Goal: Transaction & Acquisition: Purchase product/service

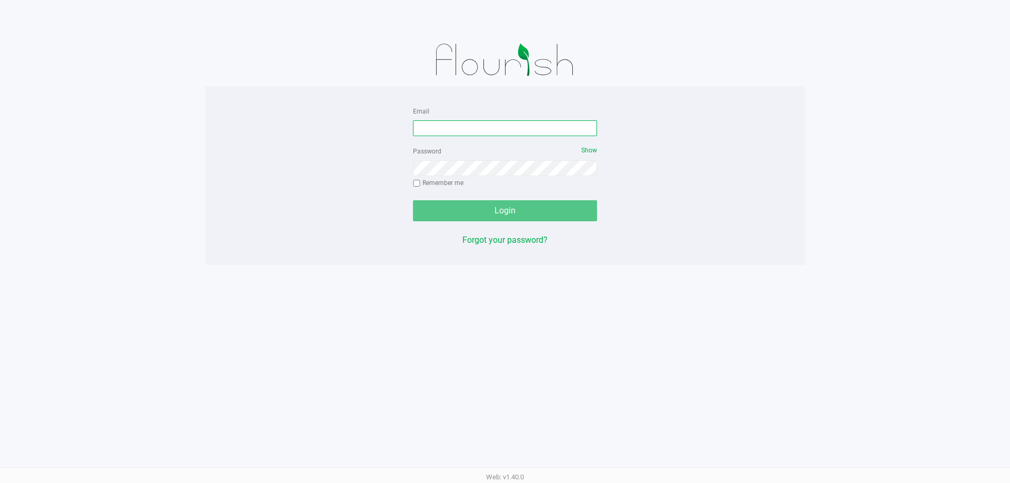
click at [520, 127] on input "Email" at bounding box center [505, 128] width 184 height 16
type input "[PERSON_NAME][EMAIL_ADDRESS][DOMAIN_NAME]"
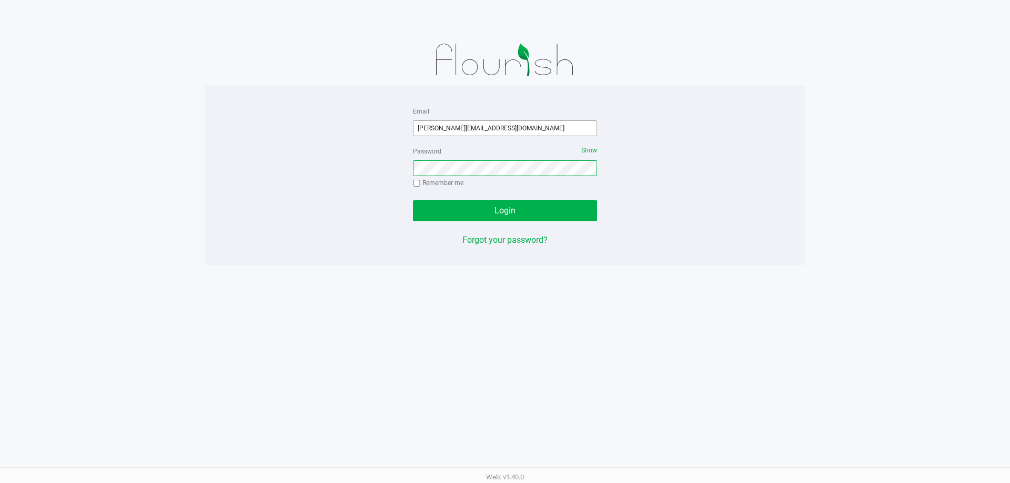
click at [413, 200] on button "Login" at bounding box center [505, 210] width 184 height 21
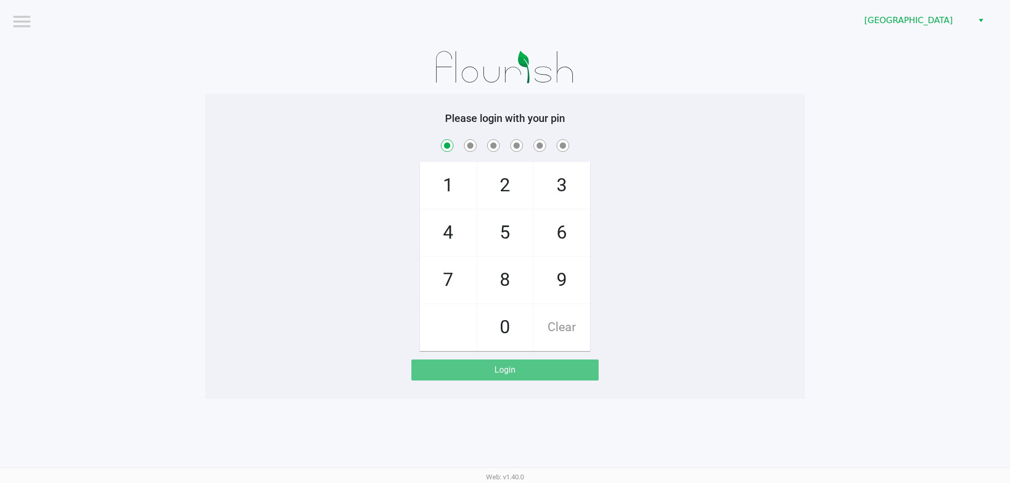
checkbox input "true"
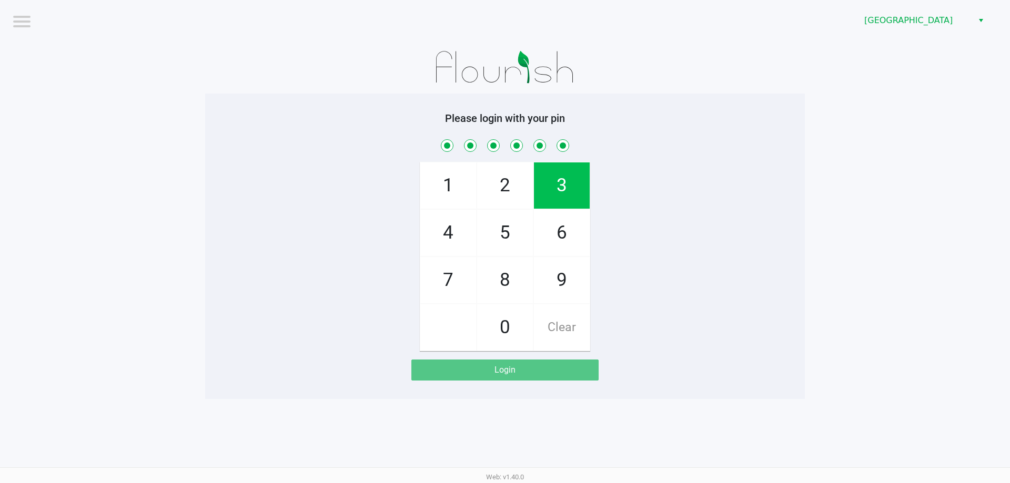
checkbox input "true"
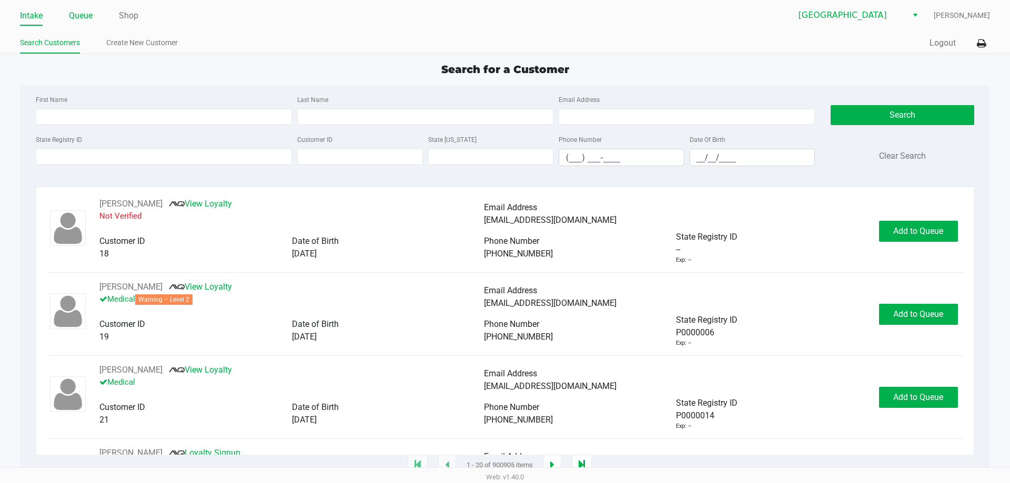
click at [92, 17] on link "Queue" at bounding box center [81, 15] width 24 height 15
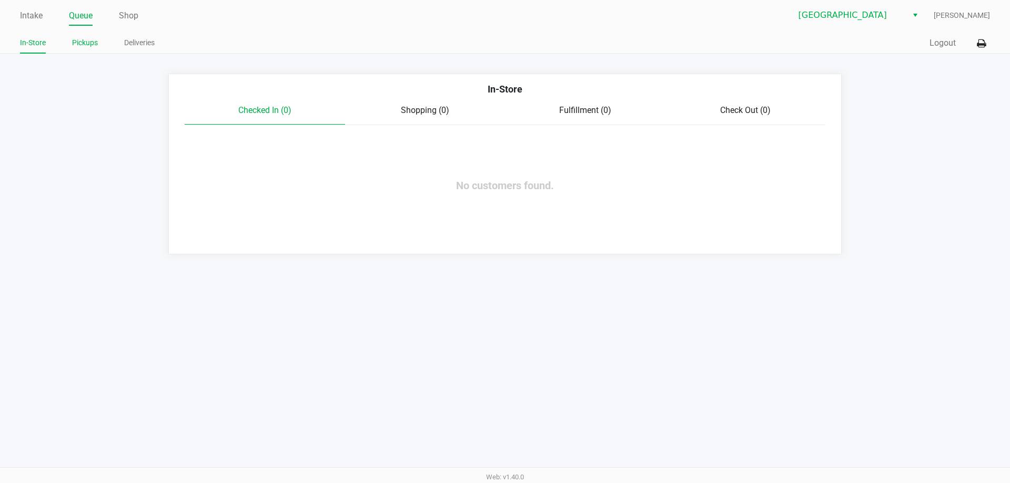
click at [85, 41] on link "Pickups" at bounding box center [85, 42] width 26 height 13
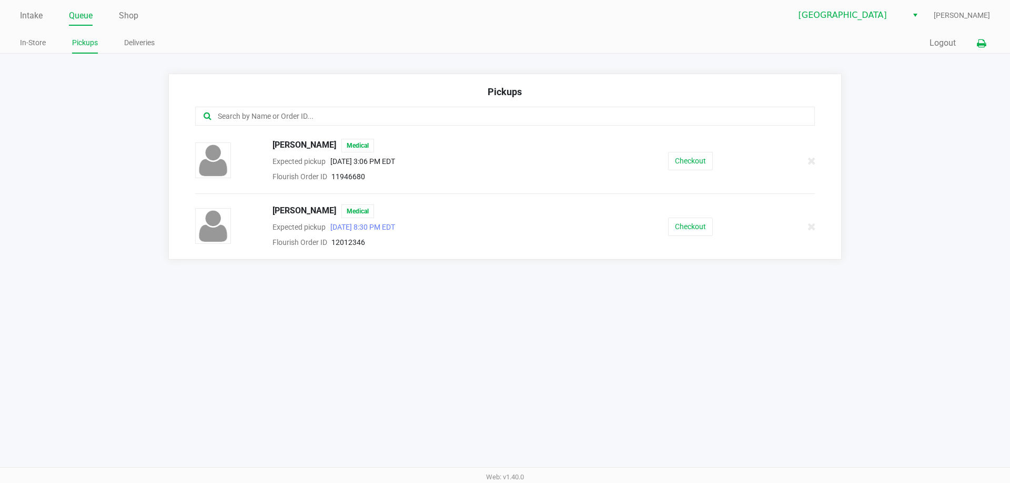
click at [984, 44] on icon at bounding box center [980, 43] width 9 height 7
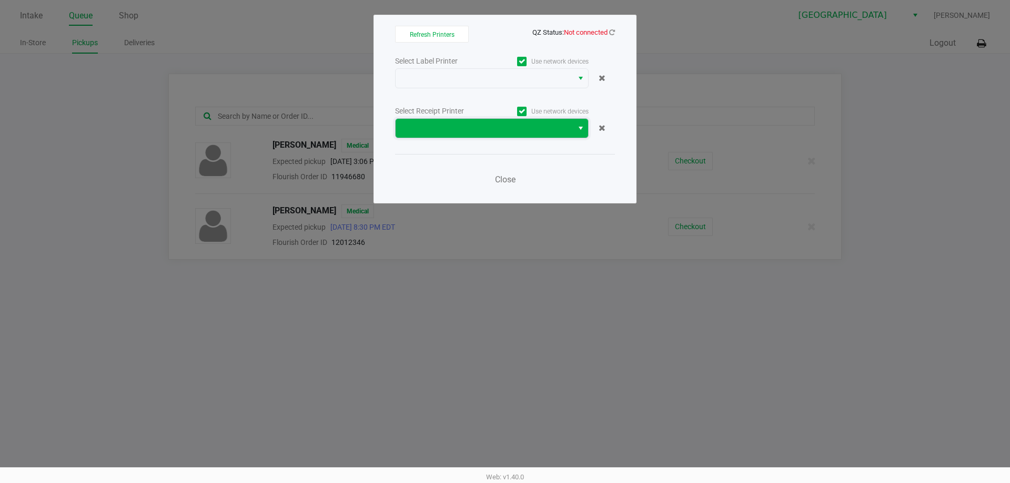
click at [506, 136] on span at bounding box center [483, 128] width 177 height 19
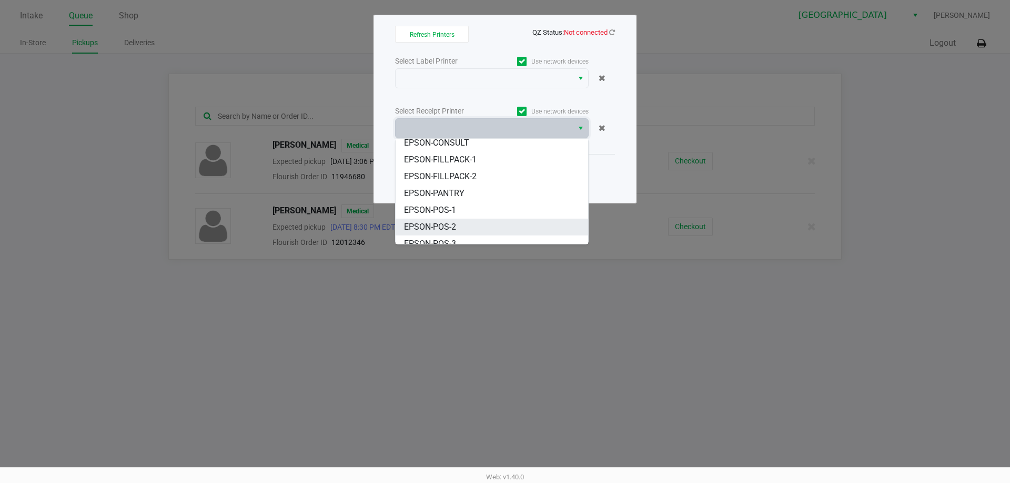
scroll to position [63, 0]
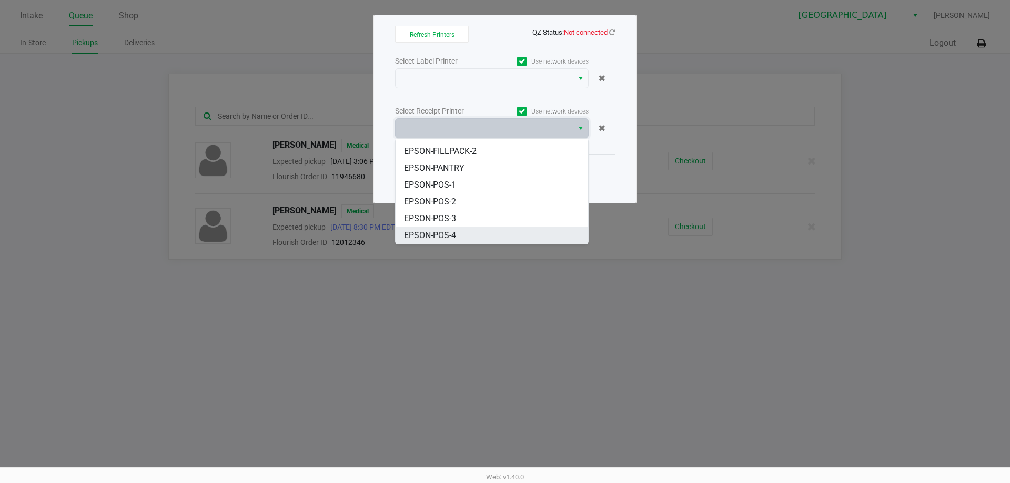
drag, startPoint x: 457, startPoint y: 237, endPoint x: 459, endPoint y: 187, distance: 50.0
click at [457, 237] on li "EPSON-POS-4" at bounding box center [491, 235] width 192 height 17
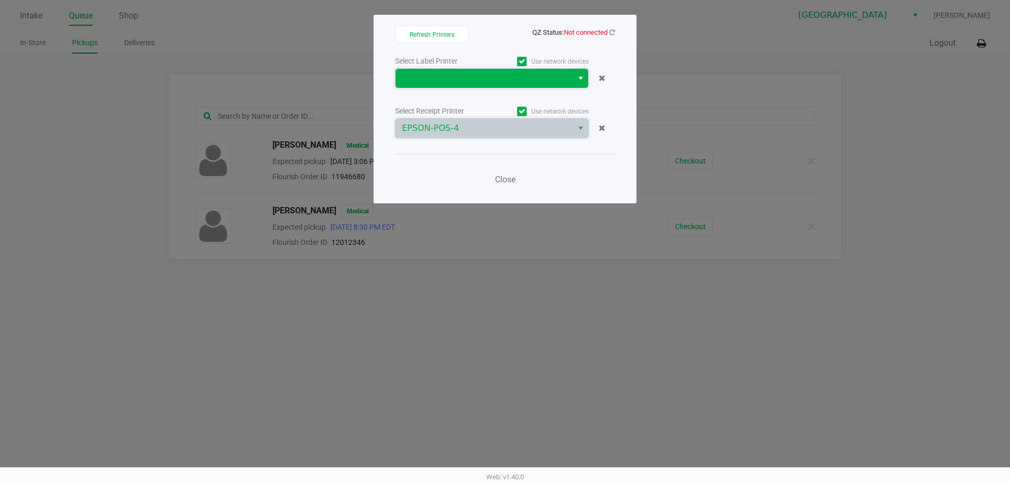
click at [470, 75] on span at bounding box center [484, 78] width 165 height 13
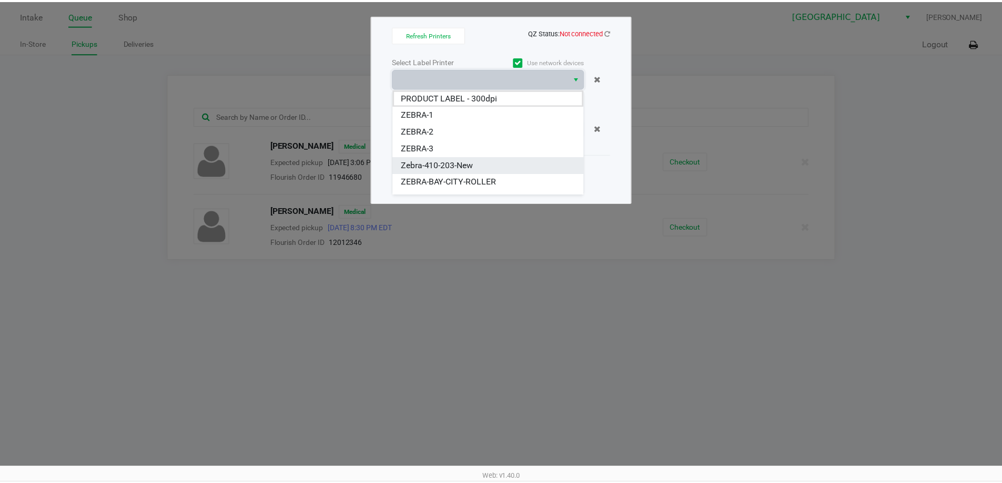
scroll to position [29, 0]
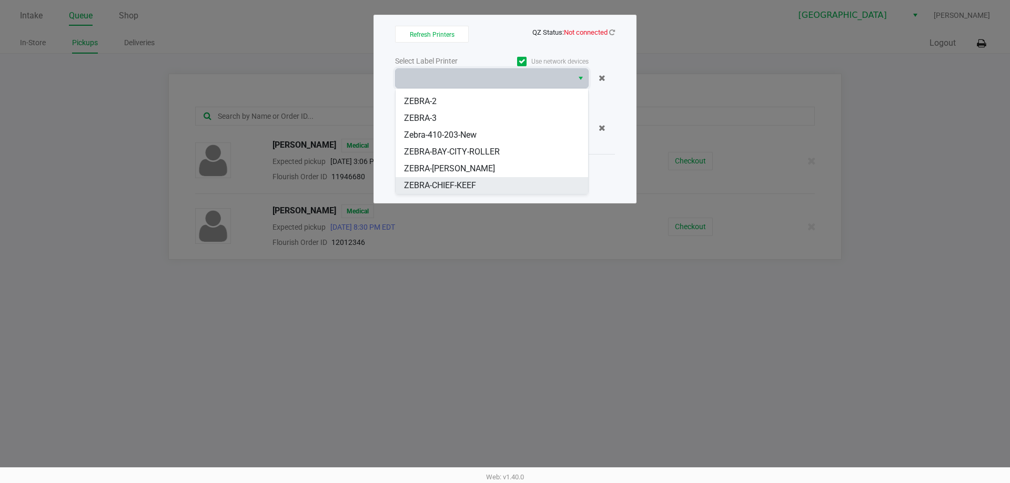
click at [453, 186] on span "ZEBRA-CHIEF-KEEF" at bounding box center [440, 185] width 72 height 13
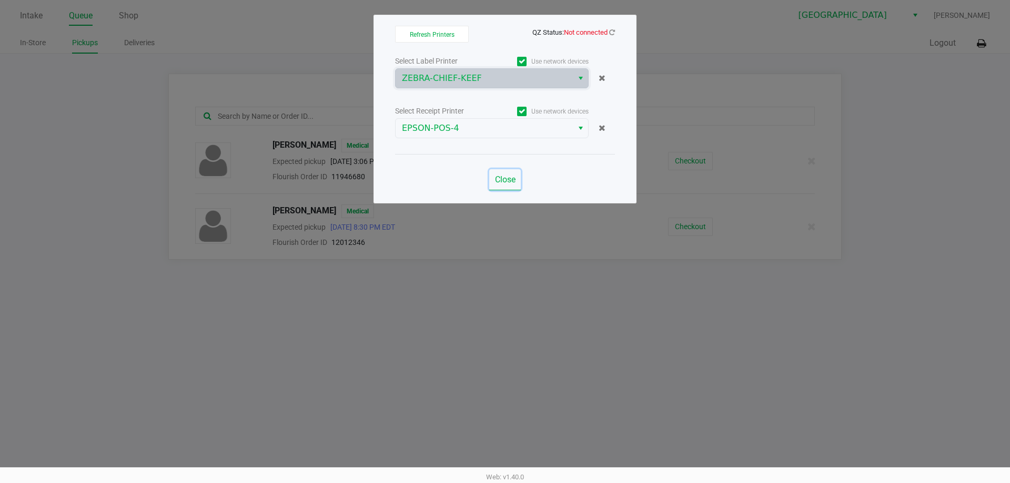
click at [508, 180] on span "Close" at bounding box center [505, 180] width 21 height 10
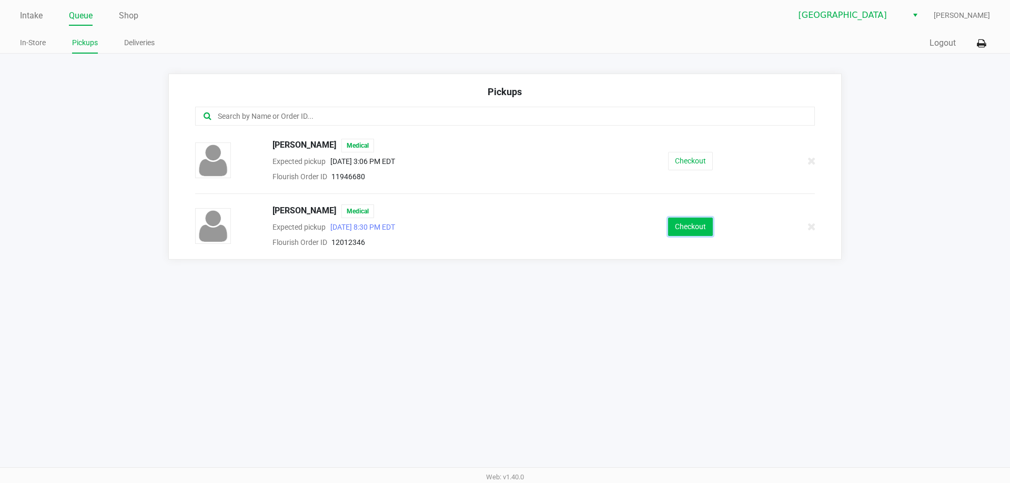
click at [676, 230] on button "Checkout" at bounding box center [690, 227] width 45 height 18
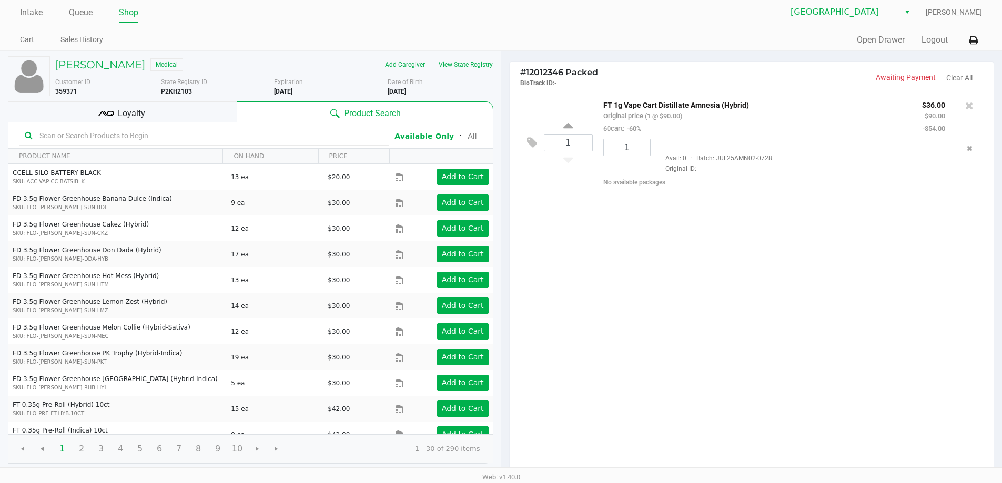
scroll to position [108, 0]
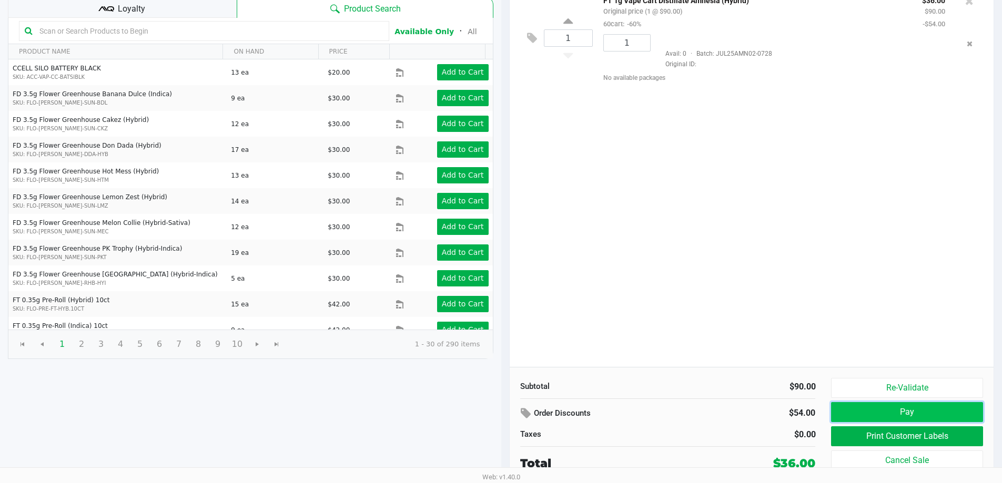
click at [862, 416] on button "Pay" at bounding box center [906, 412] width 151 height 20
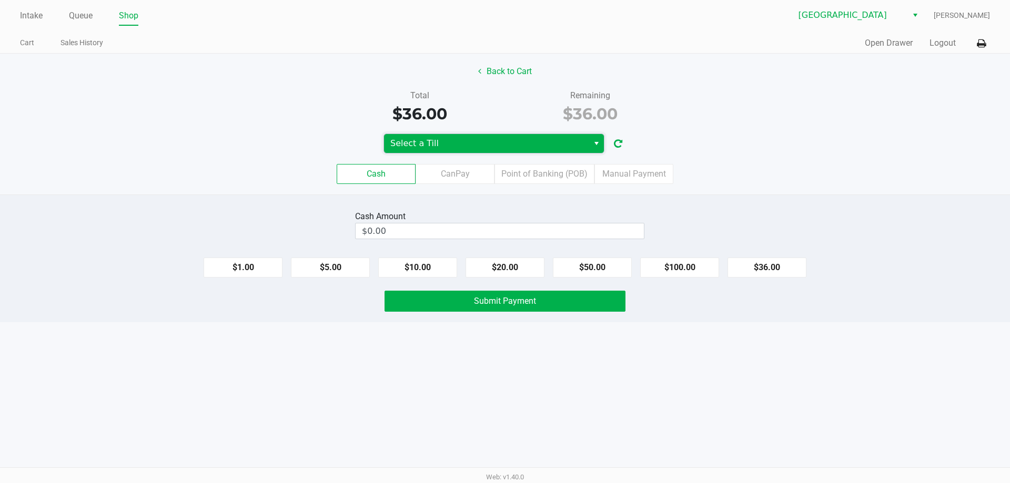
click at [493, 140] on span "Select a Till" at bounding box center [486, 143] width 192 height 13
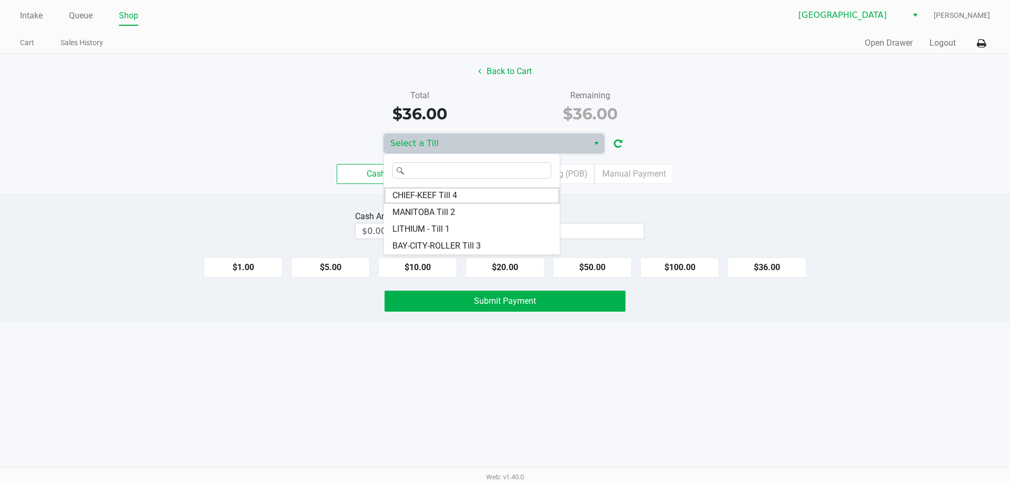
click at [426, 187] on div at bounding box center [472, 170] width 176 height 33
click at [427, 191] on span "CHIEF-KEEF Till 4" at bounding box center [424, 195] width 65 height 13
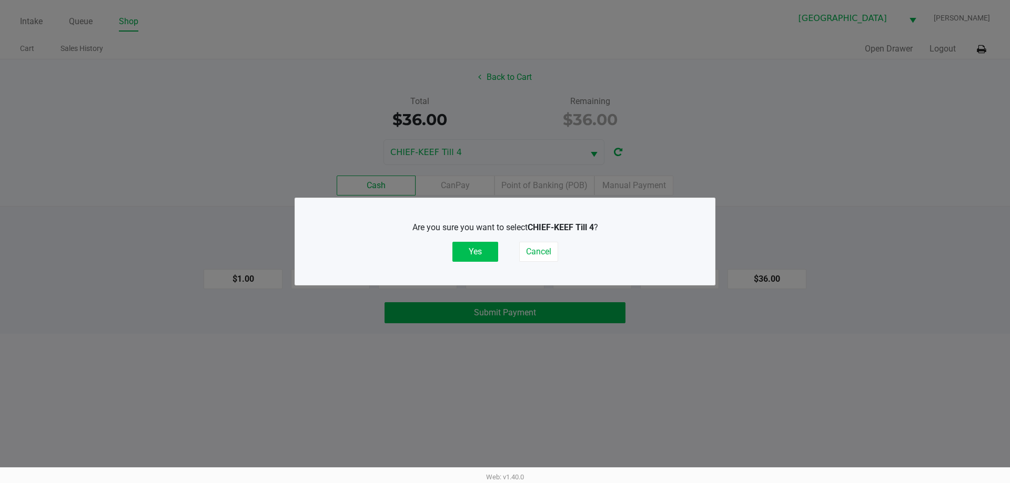
click at [467, 257] on button "Yes" at bounding box center [475, 252] width 46 height 20
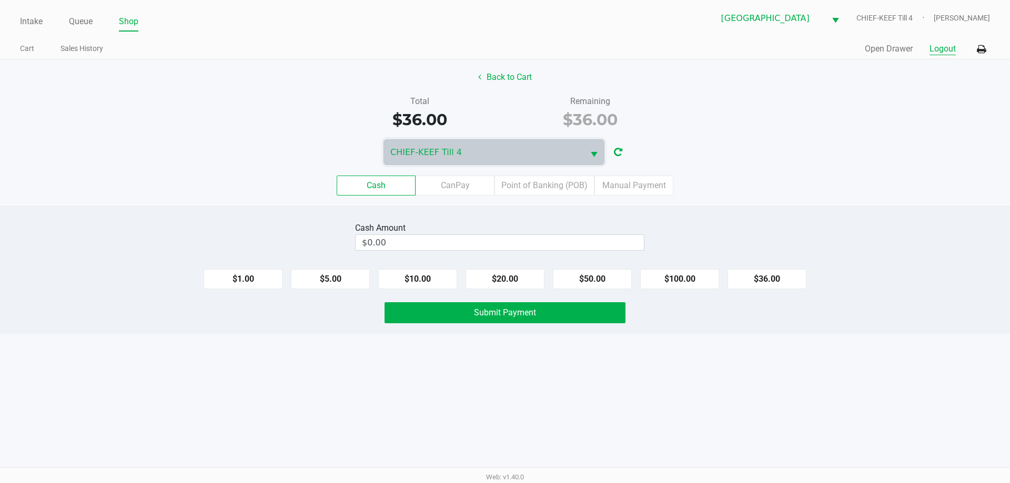
click at [942, 47] on button "Logout" at bounding box center [942, 49] width 26 height 13
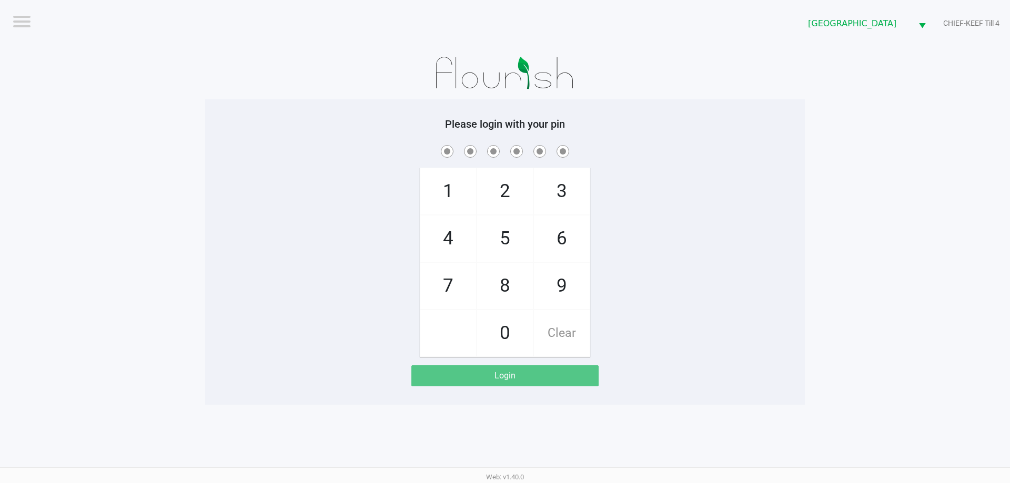
click at [107, 227] on app-pos-login-wrapper "Logout Lakeland WC CHIEF-KEEF Till 4 Please login with your pin 1 4 7 2 5 8 0 3…" at bounding box center [505, 202] width 1010 height 405
checkbox input "true"
checkbox input "false"
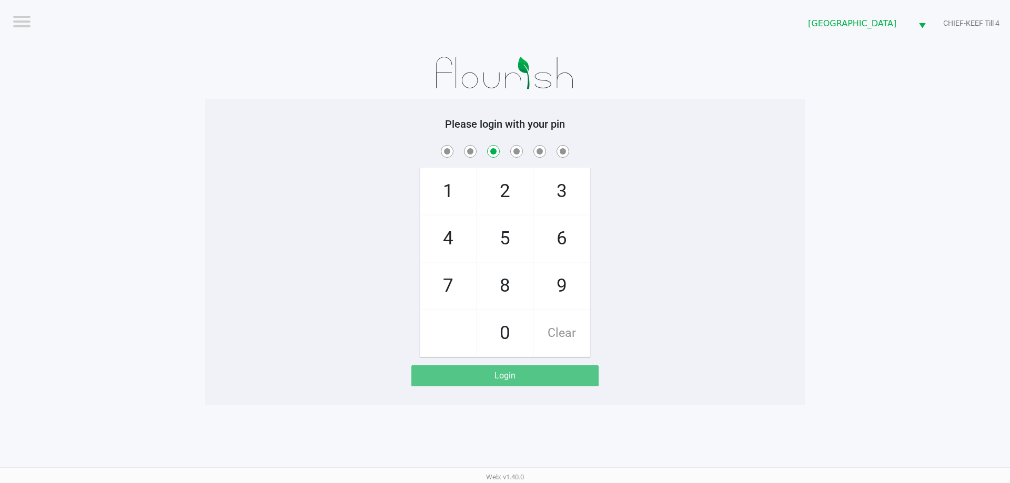
checkbox input "false"
checkbox input "true"
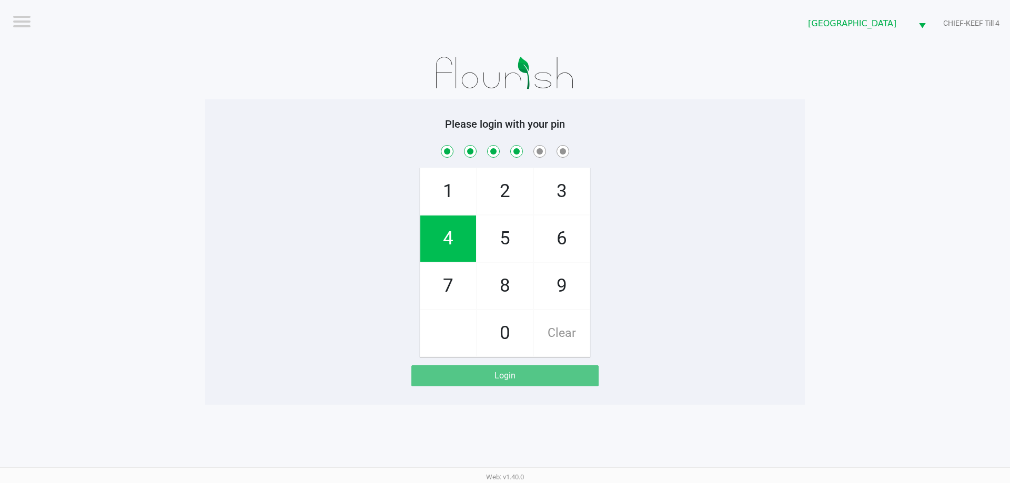
checkbox input "true"
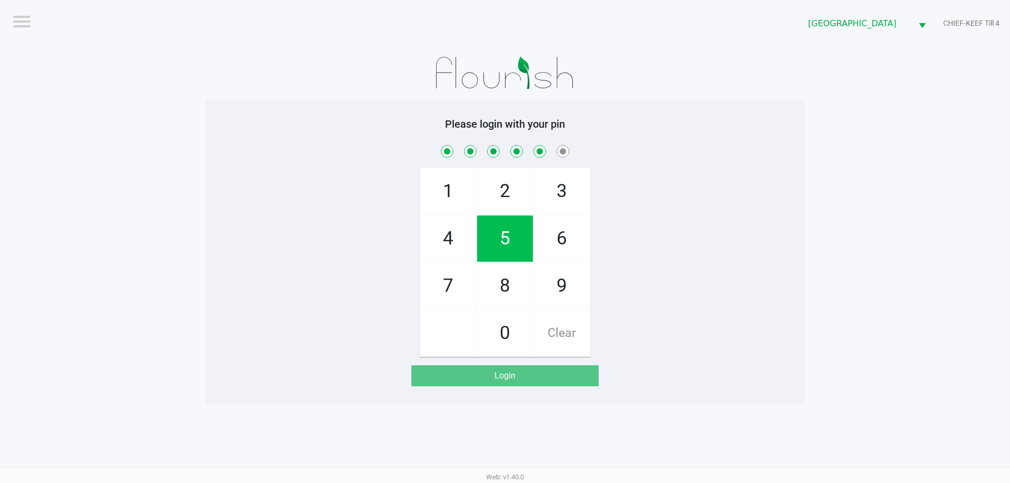
checkbox input "true"
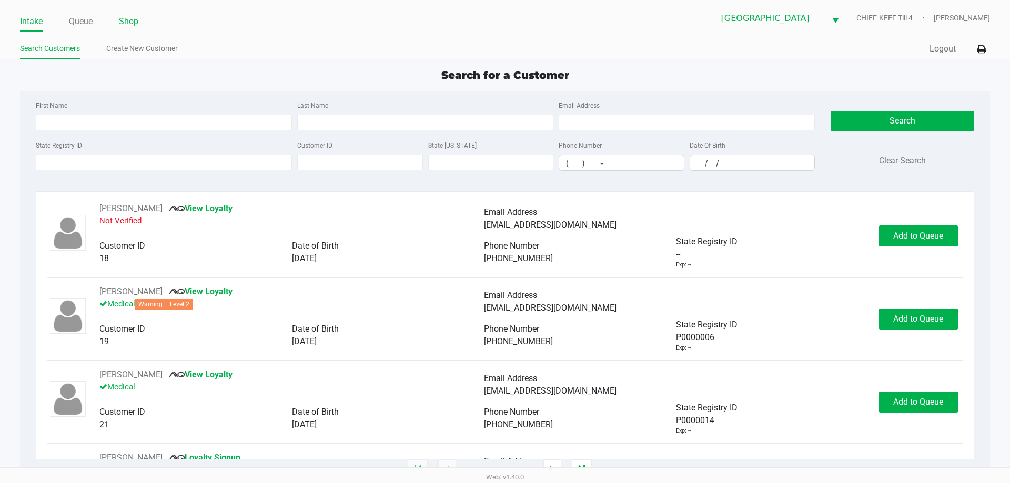
click at [134, 19] on link "Shop" at bounding box center [128, 21] width 19 height 15
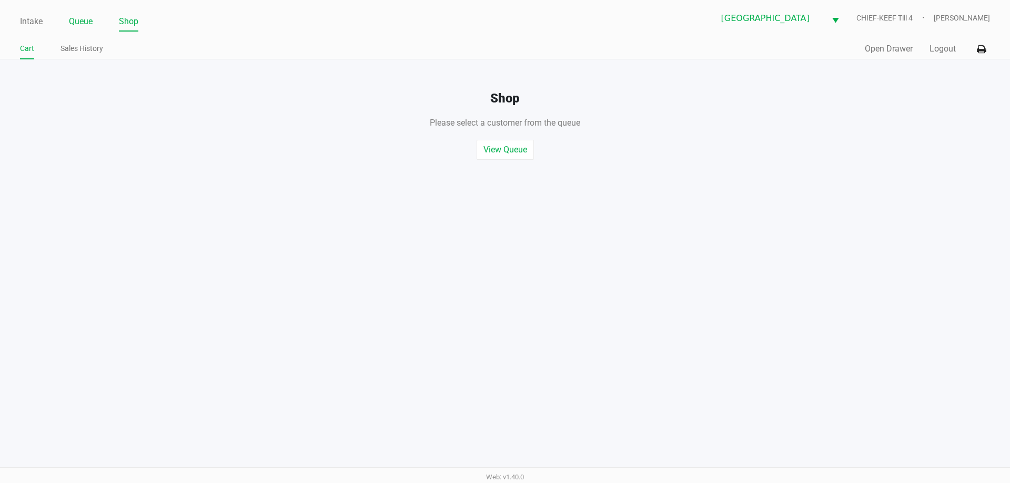
click at [87, 23] on link "Queue" at bounding box center [81, 21] width 24 height 15
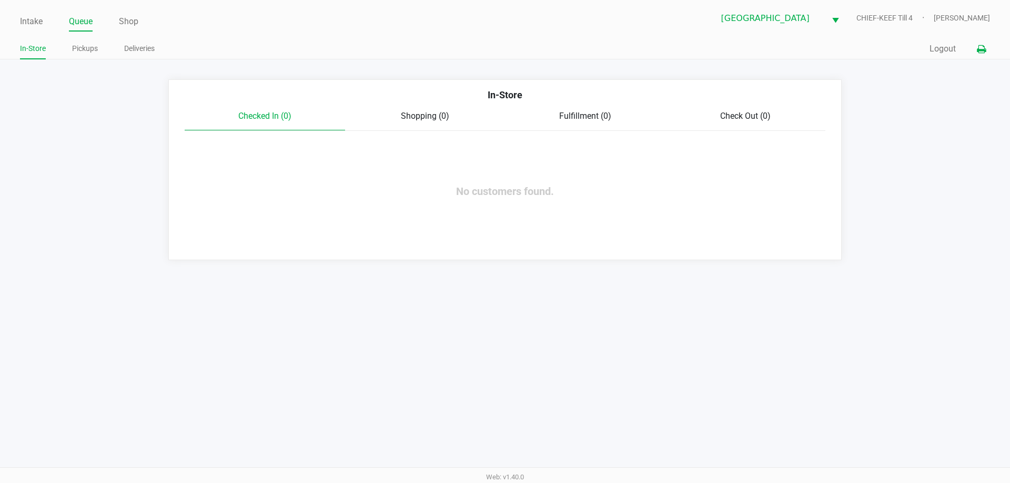
click at [979, 51] on icon at bounding box center [980, 49] width 9 height 7
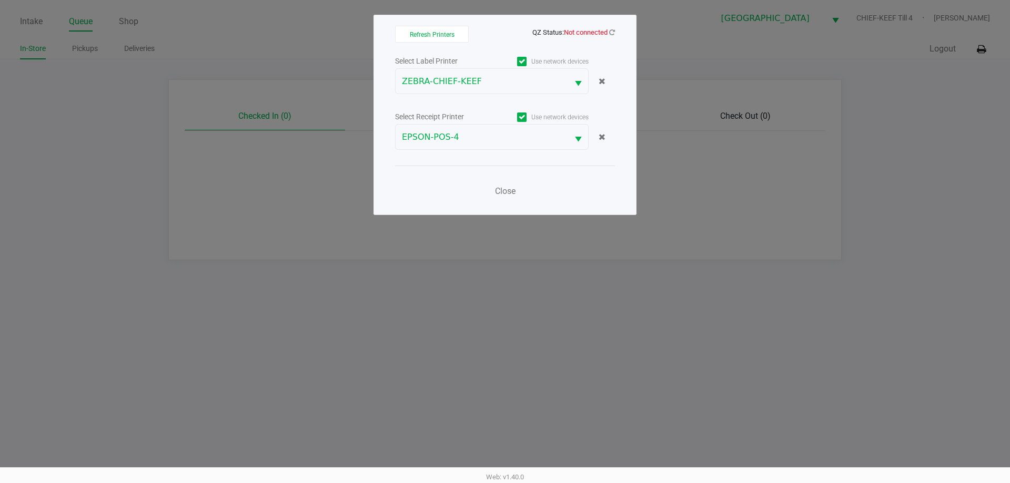
click at [617, 32] on div "Refresh Printers QZ Status: Not connected Select Label Printer Use network devi…" at bounding box center [504, 115] width 263 height 200
click at [616, 32] on div "Refresh Printers QZ Status: Not connected Select Label Printer Use network devi…" at bounding box center [504, 115] width 263 height 200
click at [612, 32] on icon at bounding box center [612, 32] width 6 height 7
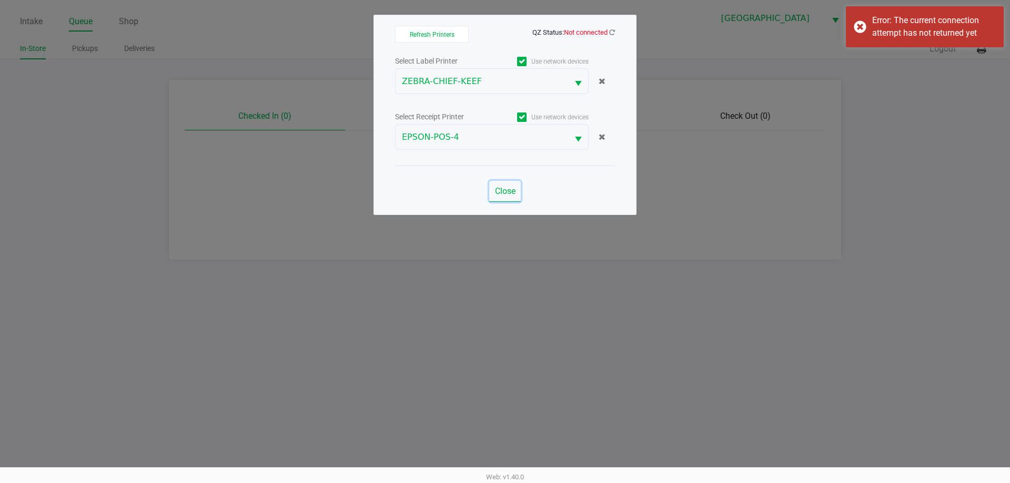
click at [507, 191] on span "Close" at bounding box center [505, 191] width 21 height 10
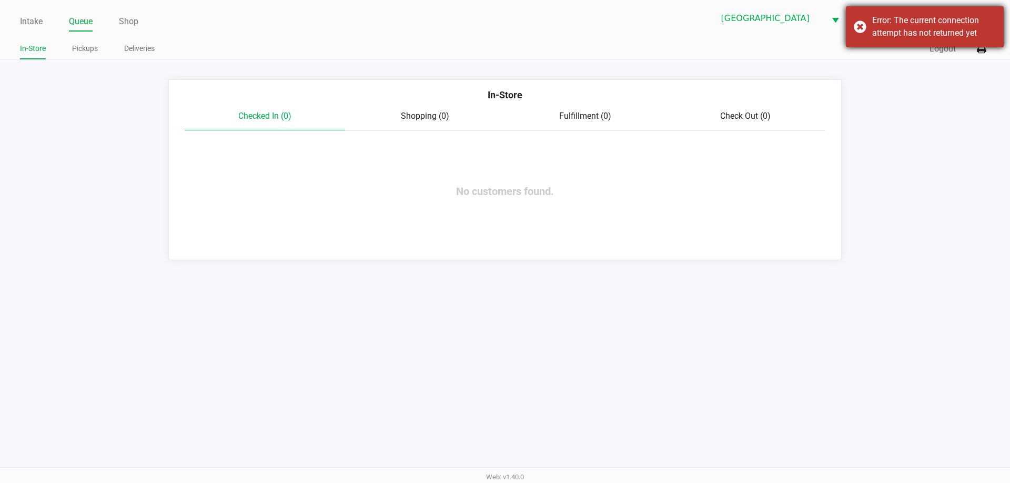
click at [877, 25] on div "Error: The current connection attempt has not returned yet" at bounding box center [934, 26] width 124 height 25
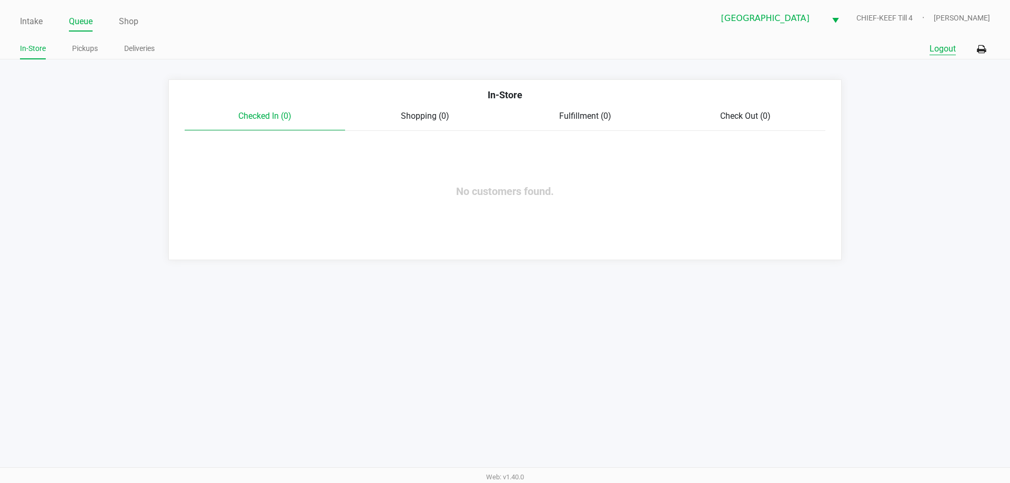
click at [936, 47] on button "Logout" at bounding box center [942, 49] width 26 height 13
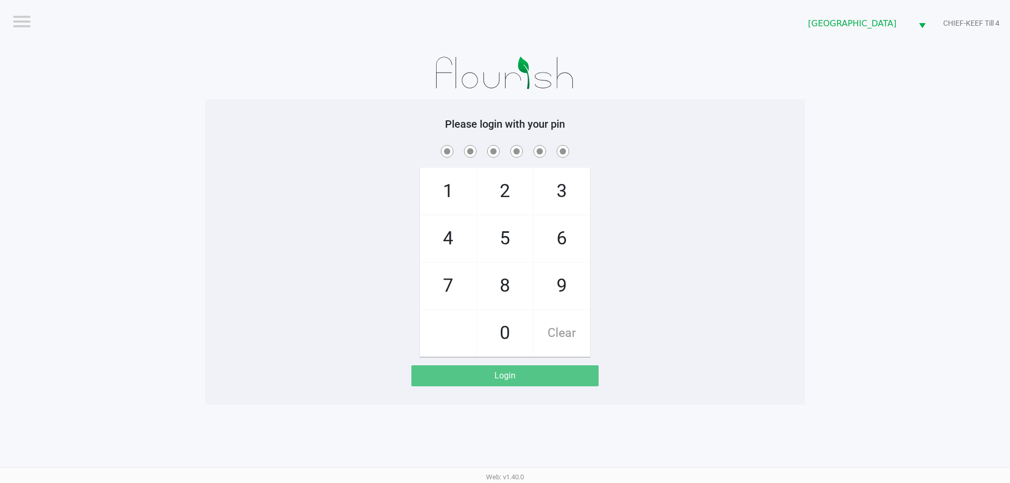
click at [924, 154] on app-pos-login-wrapper "Logout Lakeland WC CHIEF-KEEF Till 4 Please login with your pin 1 4 7 2 5 8 0 3…" at bounding box center [505, 202] width 1010 height 405
